Goal: Task Accomplishment & Management: Manage account settings

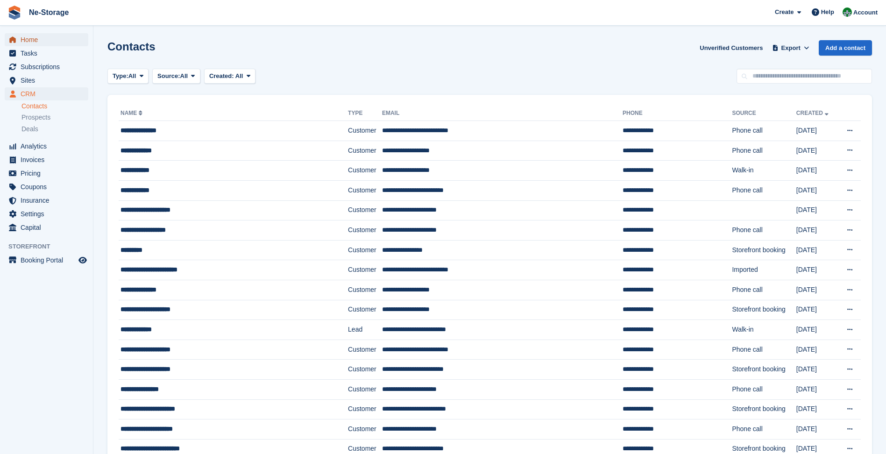
click at [31, 37] on span "Home" at bounding box center [49, 39] width 56 height 13
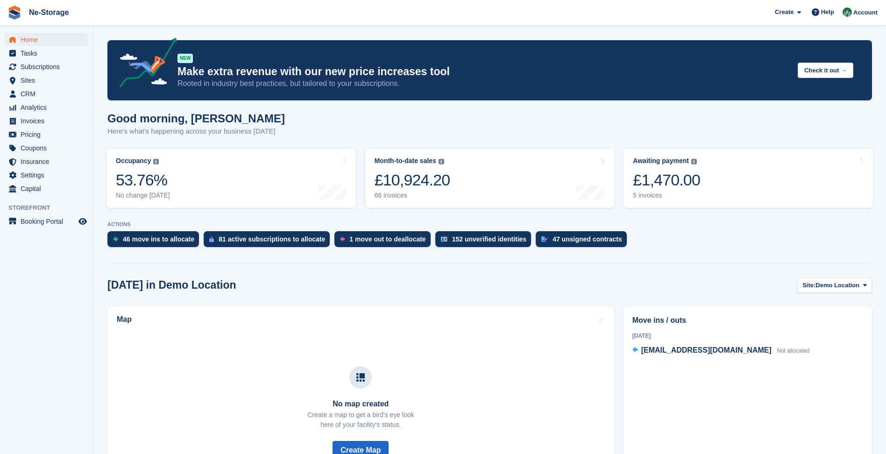
click at [735, 179] on link "Awaiting payment The total outstanding balance on all open invoices. £1,470.00 …" at bounding box center [747, 177] width 249 height 59
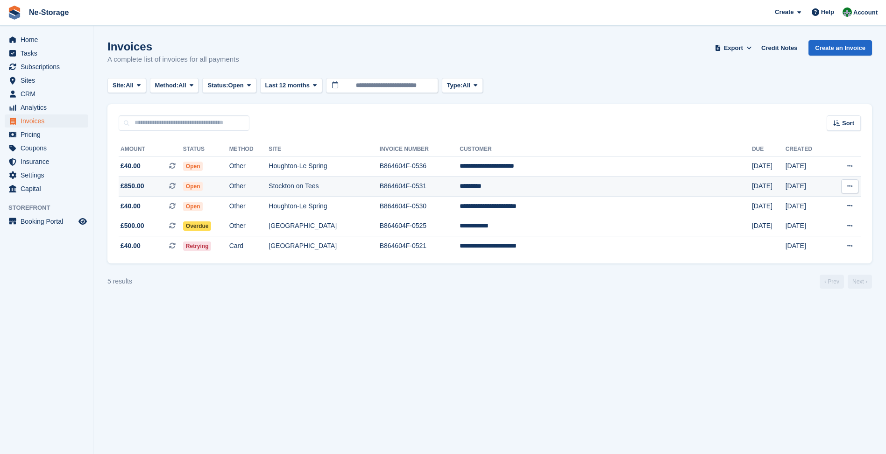
click at [379, 191] on td "Stockton on Tees" at bounding box center [323, 186] width 111 height 20
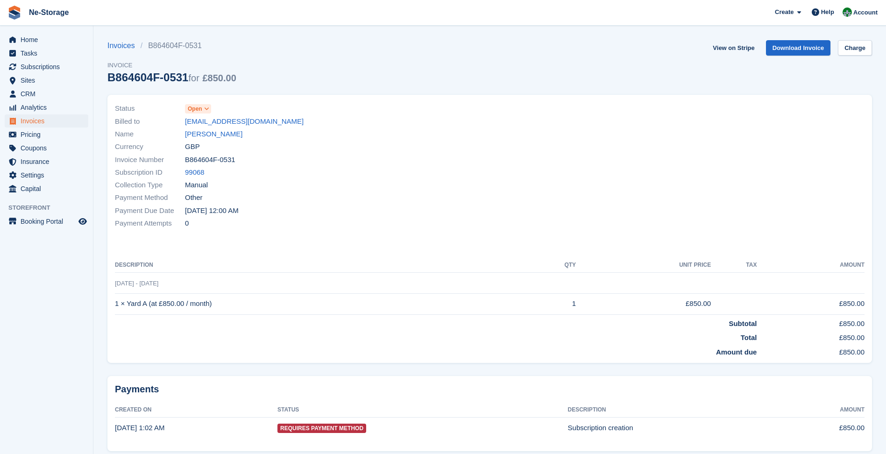
click at [207, 105] on span "Open" at bounding box center [198, 108] width 26 height 9
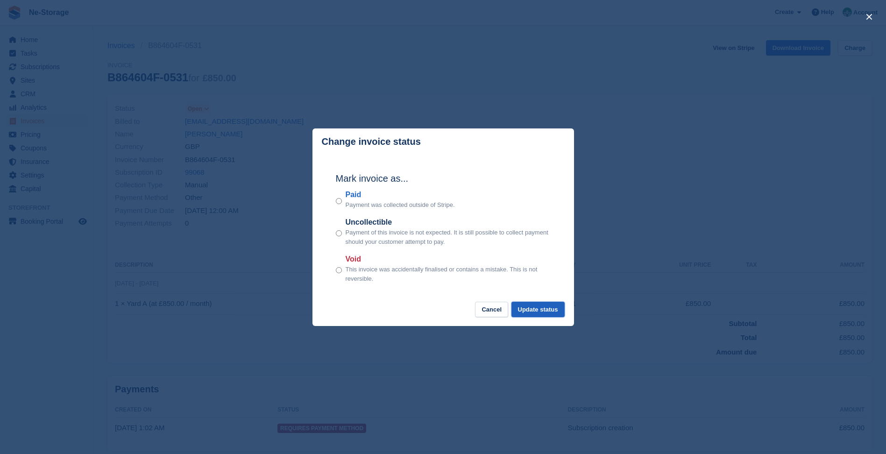
click at [555, 310] on button "Update status" at bounding box center [537, 309] width 53 height 15
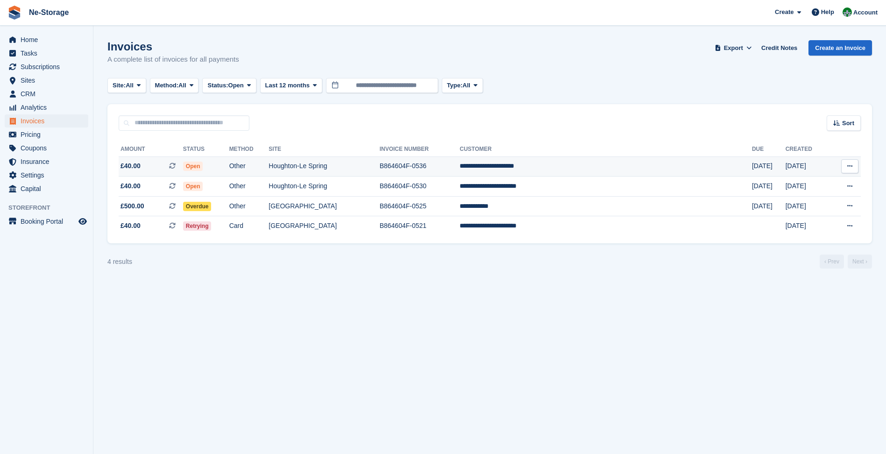
click at [556, 172] on td "**********" at bounding box center [605, 166] width 292 height 20
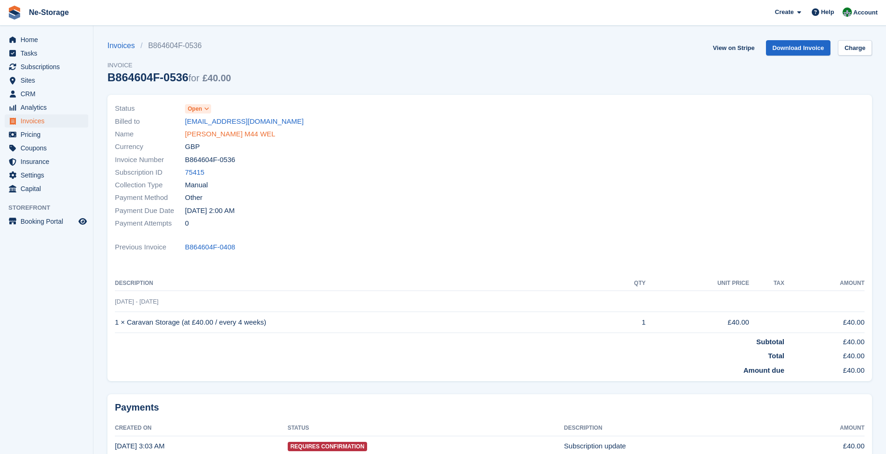
click at [224, 132] on link "Malcolm Falwell M44 WEL" at bounding box center [230, 134] width 90 height 11
click at [194, 107] on span "Open" at bounding box center [195, 109] width 14 height 8
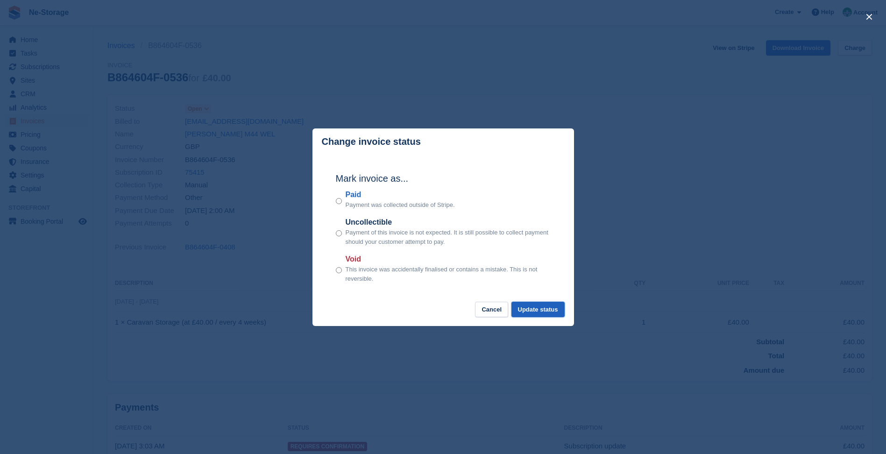
click at [529, 305] on button "Update status" at bounding box center [537, 309] width 53 height 15
